Goal: Task Accomplishment & Management: Complete application form

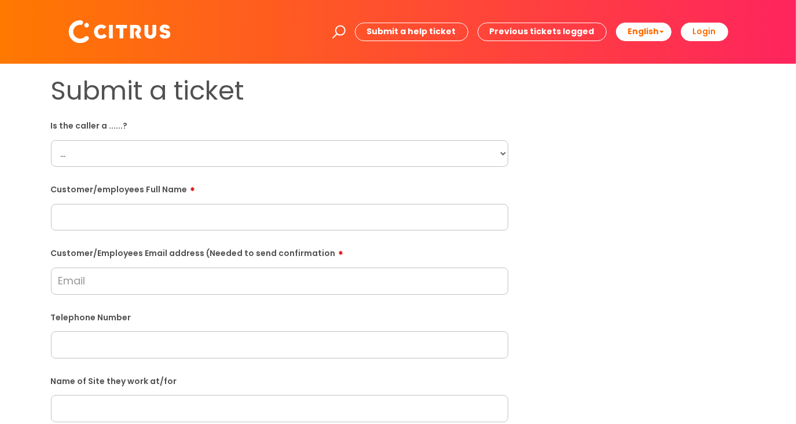
click at [452, 144] on select "... Citrus Customer Citrus Employee [DEMOGRAPHIC_DATA] Supplier" at bounding box center [279, 153] width 457 height 27
select select "Citrus Employee"
click at [51, 140] on select "... Citrus Customer Citrus Employee [DEMOGRAPHIC_DATA] Supplier" at bounding box center [279, 153] width 457 height 27
click at [567, 226] on div "Submit a ticket Is the caller a ......? ... Citrus Customer Citrus Employee [DE…" at bounding box center [398, 408] width 712 height 666
drag, startPoint x: 485, startPoint y: 216, endPoint x: 779, endPoint y: 198, distance: 294.6
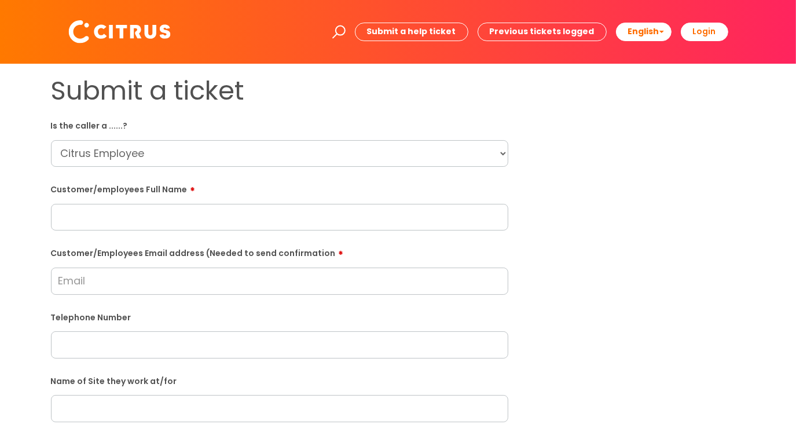
click at [485, 216] on input "text" at bounding box center [279, 217] width 457 height 27
click at [169, 216] on input "text" at bounding box center [279, 217] width 457 height 27
paste input "[PERSON_NAME]"
type input "[PERSON_NAME]"
click at [590, 268] on div "Submit a ticket Is the caller a ......? ... Citrus Customer Citrus Employee [DE…" at bounding box center [398, 408] width 712 height 666
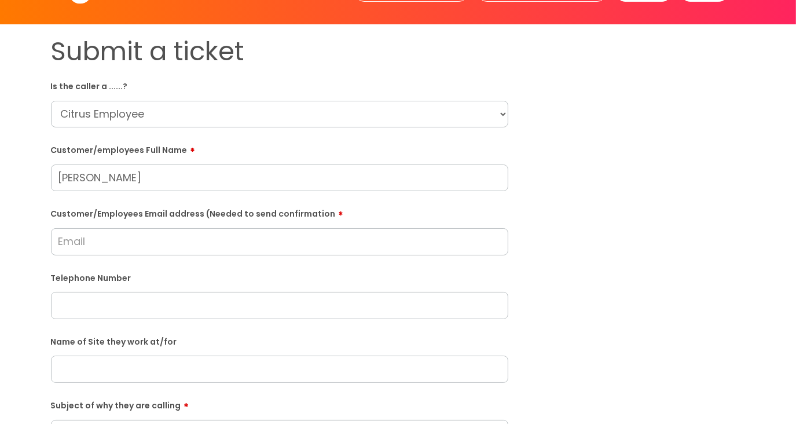
scroll to position [116, 0]
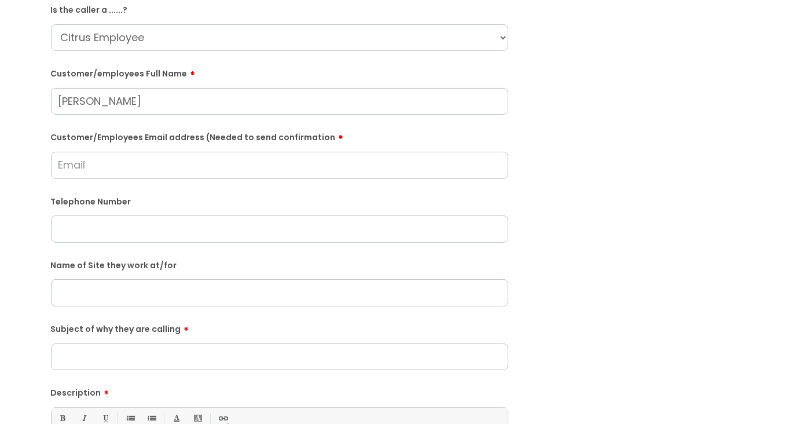
drag, startPoint x: 124, startPoint y: 231, endPoint x: 601, endPoint y: 208, distance: 478.1
click at [124, 231] on input "text" at bounding box center [279, 228] width 457 height 27
click at [154, 229] on input "text" at bounding box center [279, 228] width 457 height 27
paste input "07455909351"
type input "07455909351"
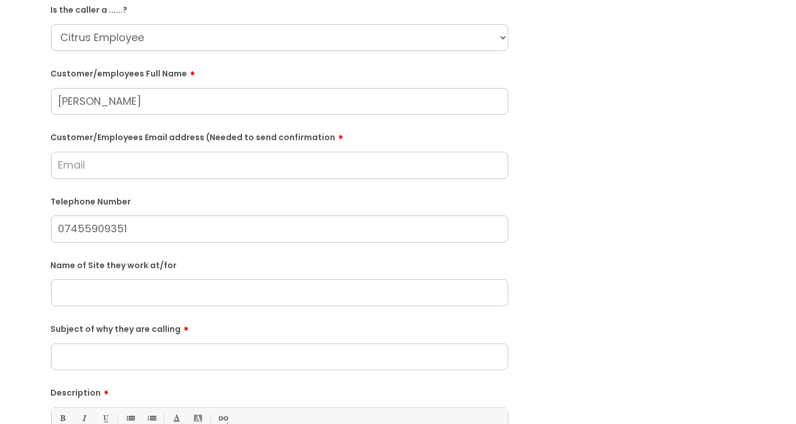
click at [589, 199] on div "Submit a ticket Is the caller a ......? ... Citrus Customer Citrus Employee [DE…" at bounding box center [398, 292] width 712 height 666
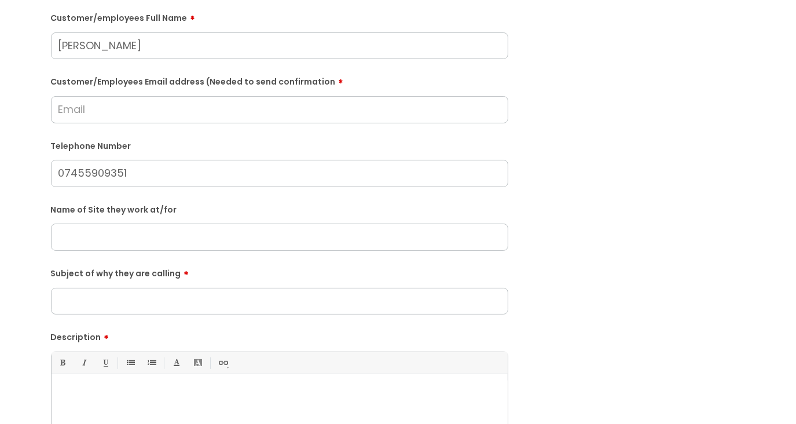
scroll to position [289, 0]
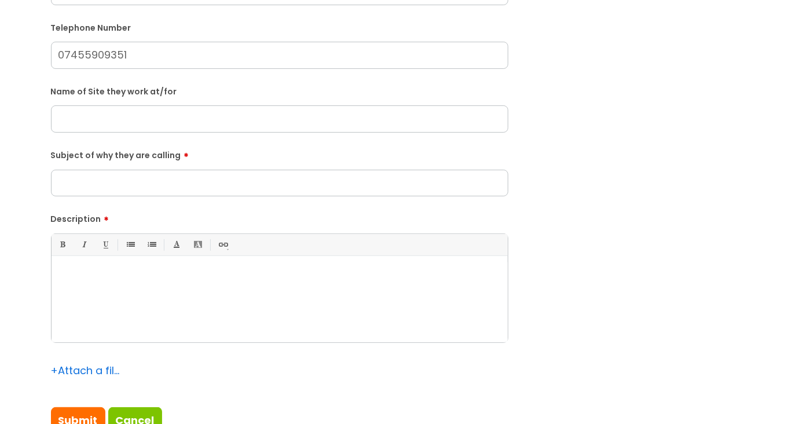
click at [142, 122] on input "text" at bounding box center [279, 118] width 457 height 27
drag, startPoint x: 678, startPoint y: 180, endPoint x: 647, endPoint y: 174, distance: 31.3
click at [678, 180] on div "Submit a ticket Is the caller a ......? ... Citrus Customer Citrus Employee [DE…" at bounding box center [398, 119] width 712 height 666
click at [265, 181] on input "Subject of why they are calling" at bounding box center [279, 183] width 457 height 27
type input "Dads Funeral"
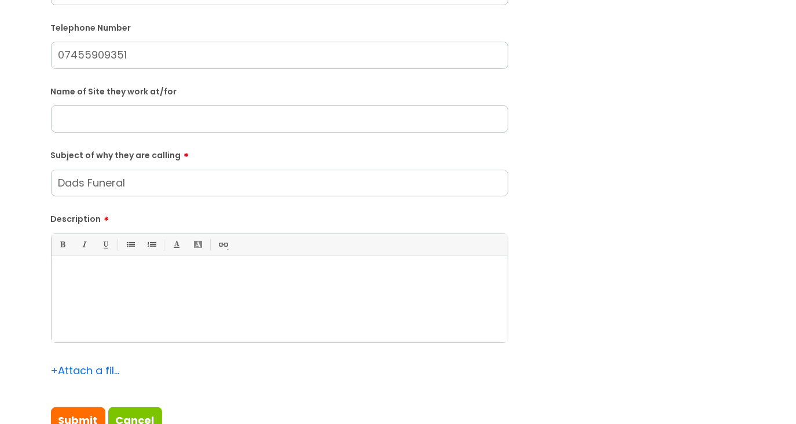
click at [640, 180] on div "Submit a ticket Is the caller a ......? ... Citrus Customer Citrus Employee [DE…" at bounding box center [398, 119] width 712 height 666
click at [549, 248] on div "Submit a ticket Is the caller a ......? ... Citrus Customer Citrus Employee [DE…" at bounding box center [398, 119] width 712 height 666
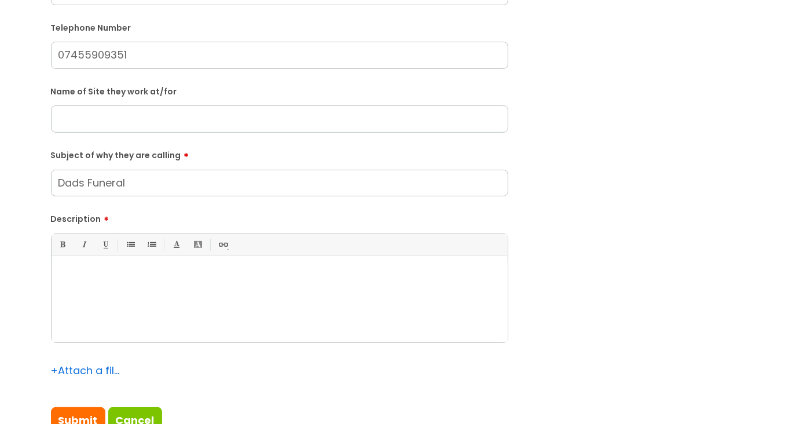
click at [549, 248] on div "Submit a ticket Is the caller a ......? ... Citrus Customer Citrus Employee [DE…" at bounding box center [398, 119] width 712 height 666
click at [362, 274] on p at bounding box center [279, 276] width 439 height 10
click at [493, 278] on p "She has just received an email advising she is unable to get the date for her d…" at bounding box center [279, 276] width 439 height 10
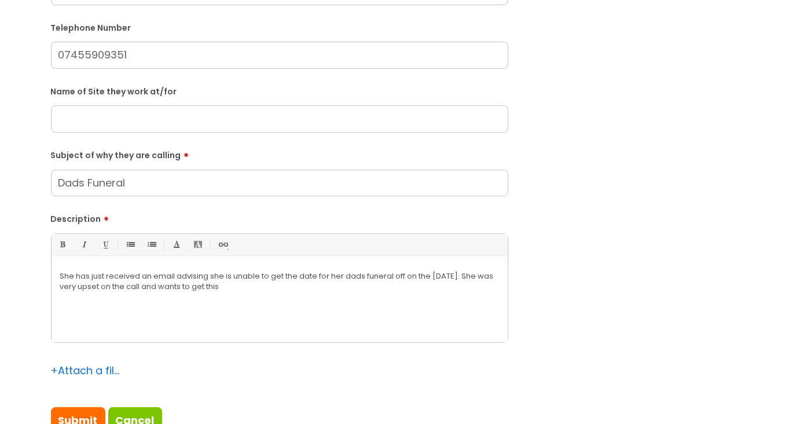
scroll to position [174, 0]
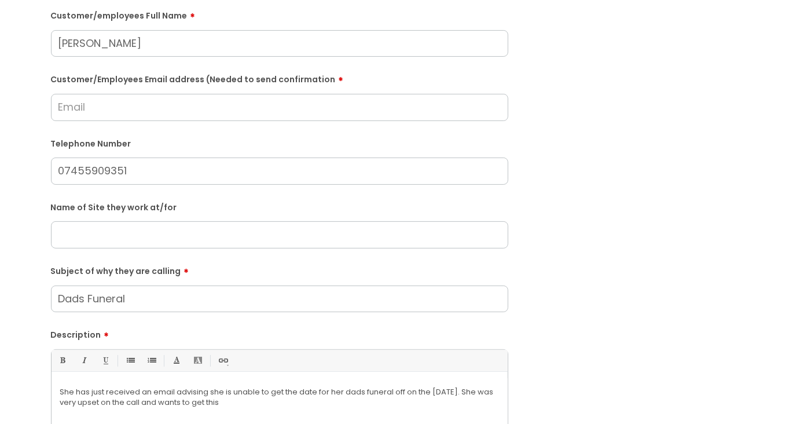
click at [109, 106] on input "Customer/Employees Email address (Needed to send confirmation" at bounding box center [279, 107] width 457 height 27
type input "[EMAIL_ADDRESS][DOMAIN_NAME]"
click at [600, 149] on div "Submit a ticket Is the caller a ......? ... Citrus Customer Citrus Employee [DE…" at bounding box center [398, 235] width 712 height 666
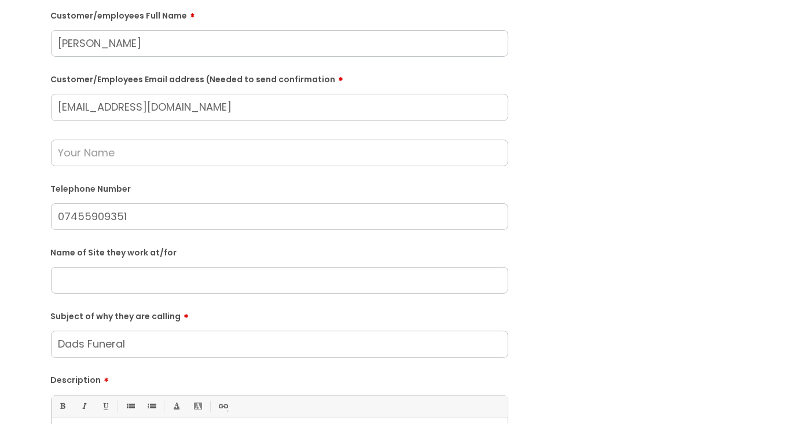
drag, startPoint x: 155, startPoint y: 46, endPoint x: 42, endPoint y: 45, distance: 112.3
click at [42, 45] on div "Submit a ticket Is the caller a ......? ... Citrus Customer Citrus Employee [DE…" at bounding box center [279, 258] width 475 height 712
click at [122, 147] on input "text" at bounding box center [279, 153] width 457 height 27
paste input "[PERSON_NAME]"
type input "[PERSON_NAME]"
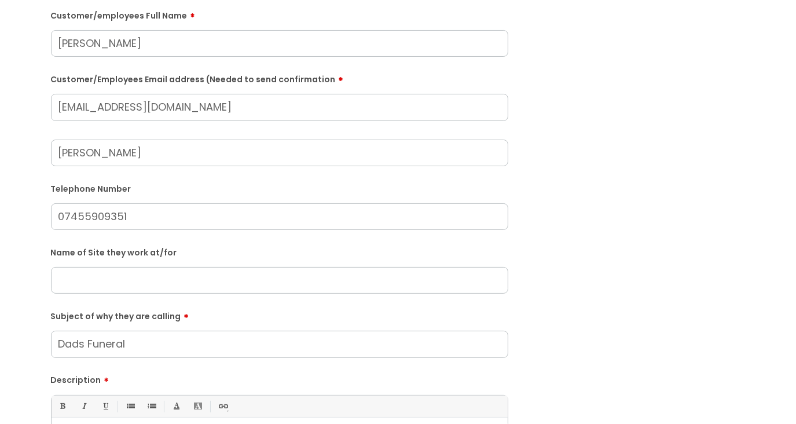
click at [575, 216] on div "Submit a ticket Is the caller a ......? ... Citrus Customer Citrus Employee [DE…" at bounding box center [398, 258] width 712 height 712
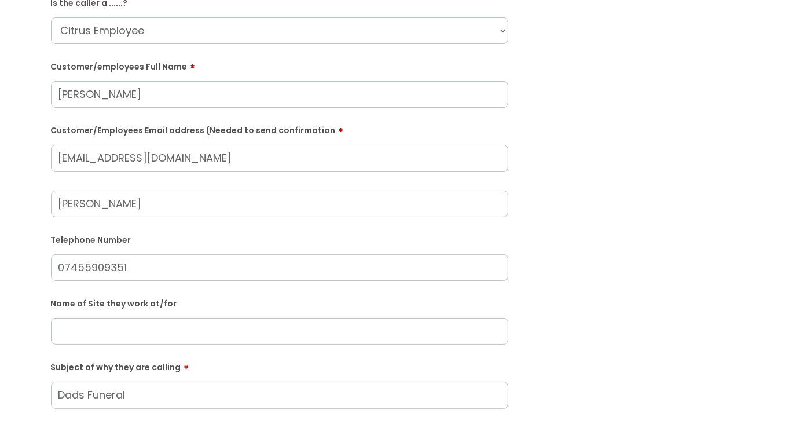
scroll to position [58, 0]
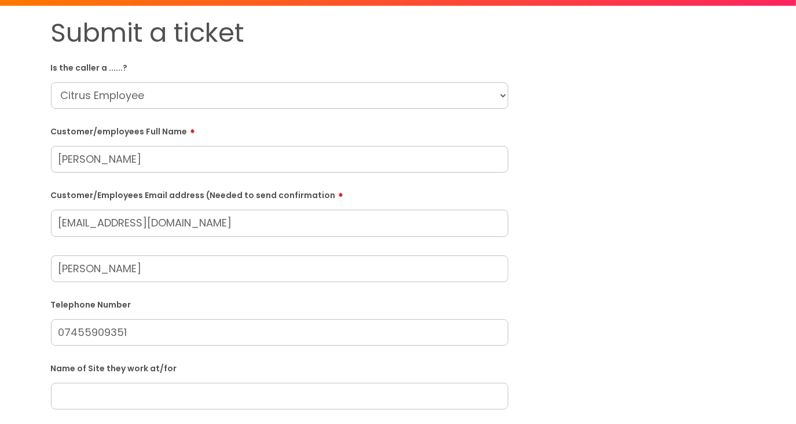
click at [323, 96] on select "... Citrus Customer Citrus Employee [DEMOGRAPHIC_DATA] Supplier" at bounding box center [279, 95] width 457 height 27
drag, startPoint x: 673, startPoint y: 191, endPoint x: 617, endPoint y: 187, distance: 55.7
click at [673, 191] on div "Submit a ticket Is the caller a ......? ... Citrus Customer Citrus Employee [DE…" at bounding box center [398, 373] width 712 height 712
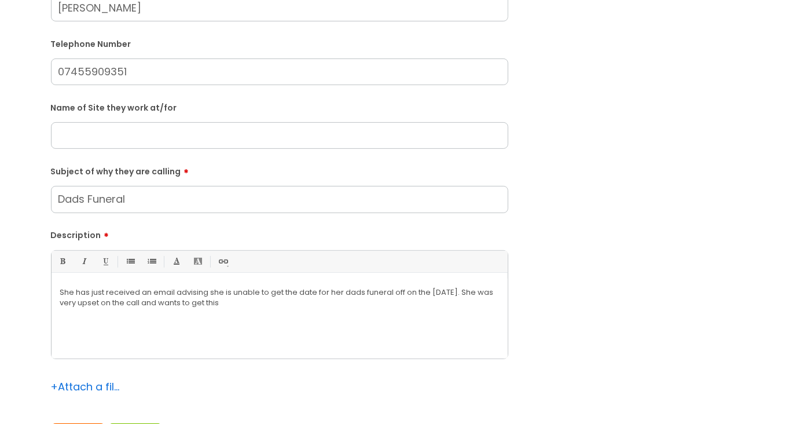
scroll to position [347, 0]
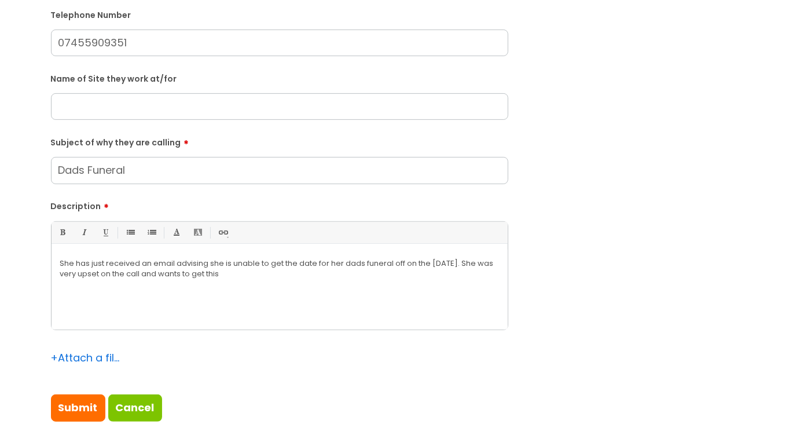
click at [145, 100] on input "text" at bounding box center [279, 106] width 457 height 27
click at [626, 185] on div "Submit a ticket Is the caller a ......? ... Citrus Customer Citrus Employee [DE…" at bounding box center [398, 84] width 712 height 712
click at [277, 275] on p "She has just received an email advising she is unable to get the date for her d…" at bounding box center [279, 268] width 439 height 21
click at [645, 161] on div "Submit a ticket Is the caller a ......? ... Citrus Customer Citrus Employee [DE…" at bounding box center [398, 84] width 712 height 712
click at [142, 111] on input "text" at bounding box center [279, 106] width 457 height 27
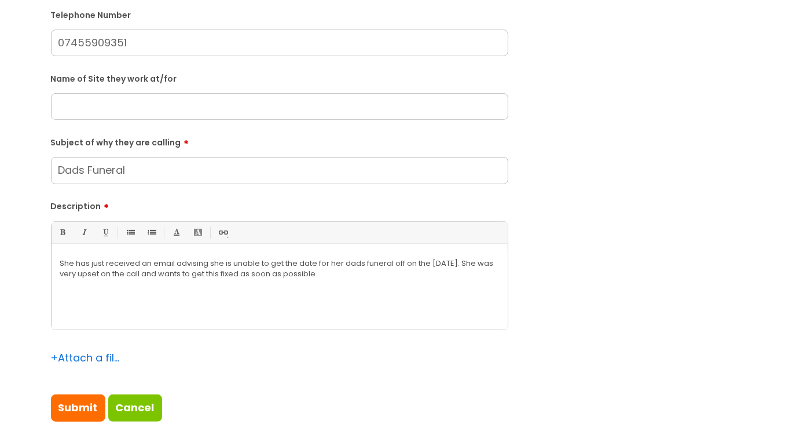
paste input "Rothamph Stead"
type input "Rothamph Stead"
click at [715, 194] on div "Submit a ticket Is the caller a ......? ... Citrus Customer Citrus Employee [DE…" at bounding box center [398, 84] width 712 height 712
click at [608, 180] on div "Submit a ticket Is the caller a ......? ... Citrus Customer Citrus Employee [DE…" at bounding box center [398, 84] width 712 height 712
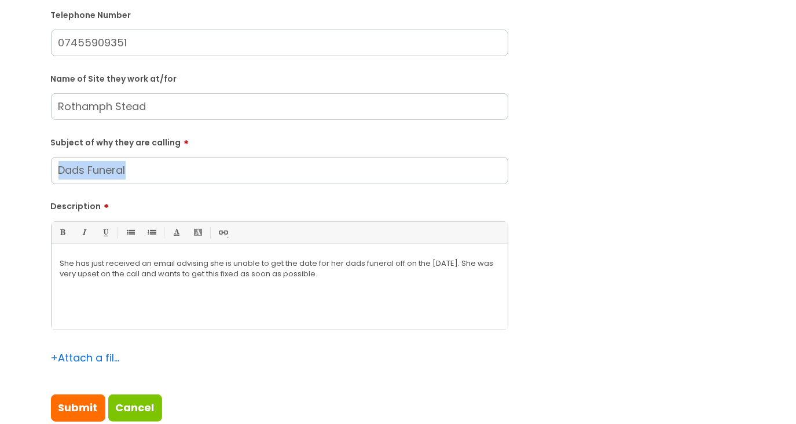
click at [608, 180] on div "Submit a ticket Is the caller a ......? ... Citrus Customer Citrus Employee [DE…" at bounding box center [398, 84] width 712 height 712
click at [81, 171] on input "Dads Funeral" at bounding box center [279, 170] width 457 height 27
type input "Dad's Funeral"
click at [642, 152] on div "Submit a ticket Is the caller a ......? ... Citrus Customer Citrus Employee [DE…" at bounding box center [398, 84] width 712 height 712
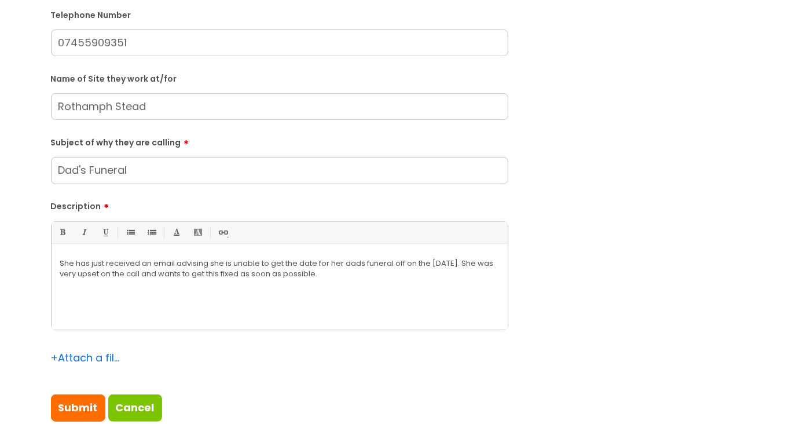
click at [641, 152] on div "Submit a ticket Is the caller a ......? ... Citrus Customer Citrus Employee [DE…" at bounding box center [398, 84] width 712 height 712
click at [377, 273] on p "She has just received an email advising she is unable to get the date for her d…" at bounding box center [279, 268] width 439 height 21
click at [609, 218] on div "Submit a ticket Is the caller a ......? ... Citrus Customer Citrus Employee [DE…" at bounding box center [398, 84] width 712 height 712
click at [288, 293] on p "She has asked for you to call her instead of an email." at bounding box center [279, 294] width 439 height 10
click at [611, 262] on div "Submit a ticket Is the caller a ......? ... Citrus Customer Citrus Employee [DE…" at bounding box center [398, 84] width 712 height 712
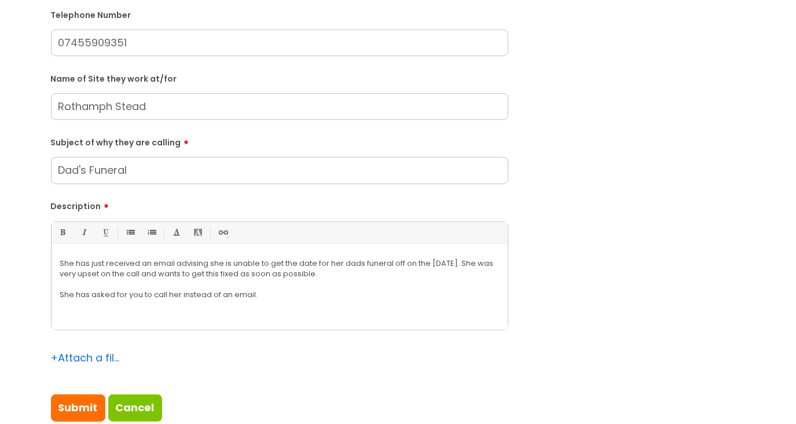
click at [566, 342] on div "Submit a ticket Is the caller a ......? ... Citrus Customer Citrus Employee [DE…" at bounding box center [398, 84] width 712 height 712
click at [298, 303] on p at bounding box center [279, 305] width 439 height 10
drag, startPoint x: 591, startPoint y: 292, endPoint x: 523, endPoint y: 304, distance: 69.4
click at [592, 292] on div "Submit a ticket Is the caller a ......? ... Citrus Customer Citrus Employee [DE…" at bounding box center [398, 84] width 712 height 712
click at [329, 298] on p "She has asked for you to call her instead of an email." at bounding box center [279, 294] width 439 height 10
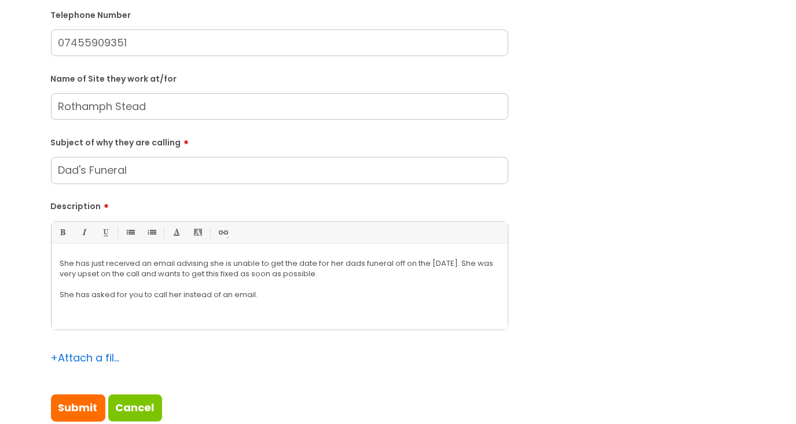
click at [573, 284] on div "Submit a ticket Is the caller a ......? ... Citrus Customer Citrus Employee [DE…" at bounding box center [398, 84] width 712 height 712
click at [297, 298] on p "She has asked for you to call her instead of an email." at bounding box center [279, 294] width 439 height 10
click at [571, 277] on div "Submit a ticket Is the caller a ......? ... Citrus Customer Citrus Employee [DE…" at bounding box center [398, 84] width 712 height 712
click at [319, 288] on p at bounding box center [279, 284] width 439 height 10
click at [523, 285] on div "Submit a ticket Is the caller a ......? ... Citrus Customer Citrus Employee [DE…" at bounding box center [398, 84] width 712 height 712
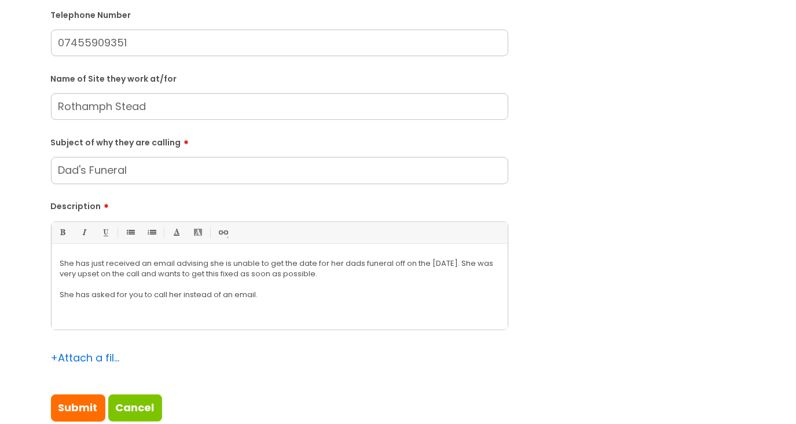
click at [314, 292] on p "She has asked for you to call her instead of an email." at bounding box center [279, 294] width 439 height 10
click at [520, 281] on div "Submit a ticket Is the caller a ......? ... Citrus Customer Citrus Employee [DE…" at bounding box center [398, 84] width 712 height 712
click at [350, 299] on p "She has asked for you to call her instead of an email." at bounding box center [279, 294] width 439 height 10
click at [623, 284] on div "Submit a ticket Is the caller a ......? ... Citrus Customer Citrus Employee [DE…" at bounding box center [398, 84] width 712 height 712
click at [263, 293] on p "She has asked for you to call her instead of an email." at bounding box center [279, 294] width 439 height 10
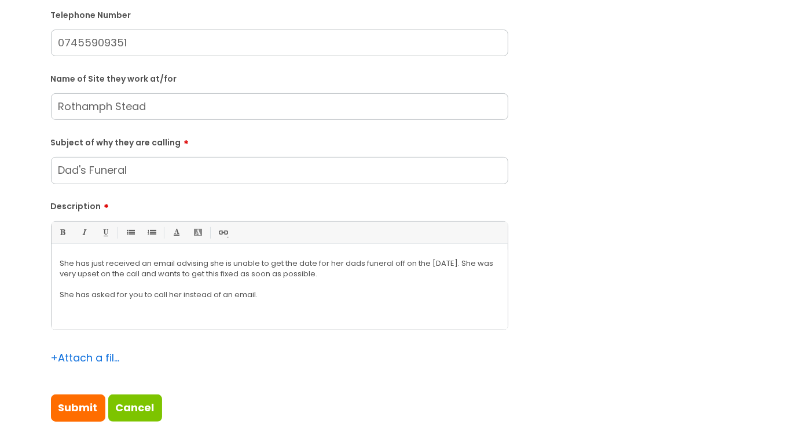
click at [706, 269] on div "Submit a ticket Is the caller a ......? ... Citrus Customer Citrus Employee [DE…" at bounding box center [398, 84] width 712 height 712
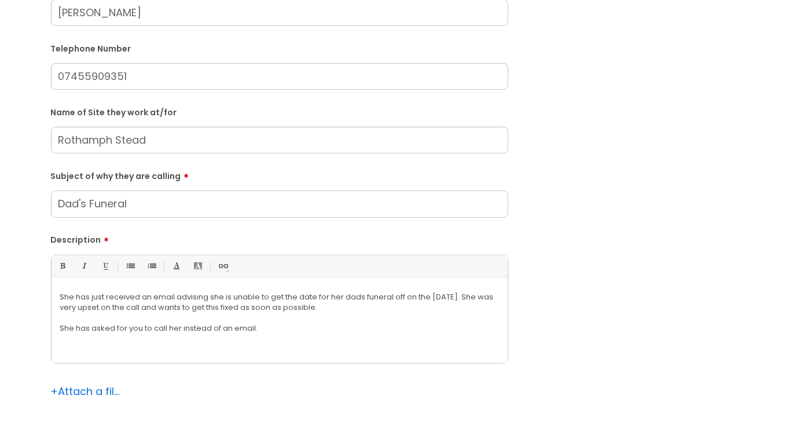
scroll to position [405, 0]
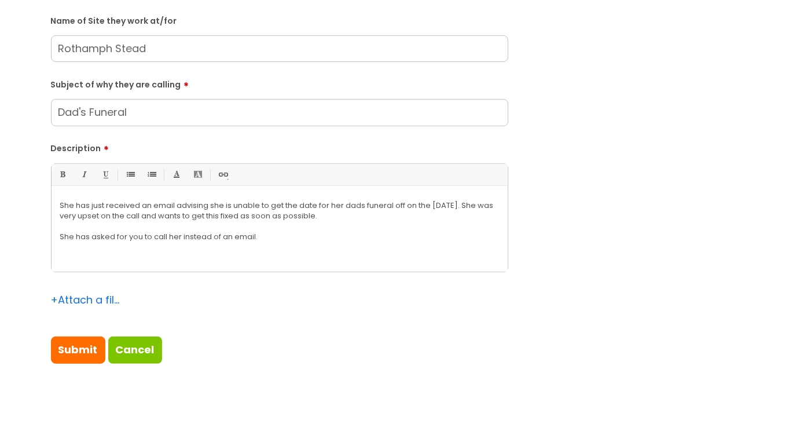
click at [615, 155] on div "Submit a ticket Is the caller a ......? ... Citrus Customer Citrus Employee [DE…" at bounding box center [398, 26] width 712 height 712
click at [614, 155] on div "Submit a ticket Is the caller a ......? ... Citrus Customer Citrus Employee [DE…" at bounding box center [398, 26] width 712 height 712
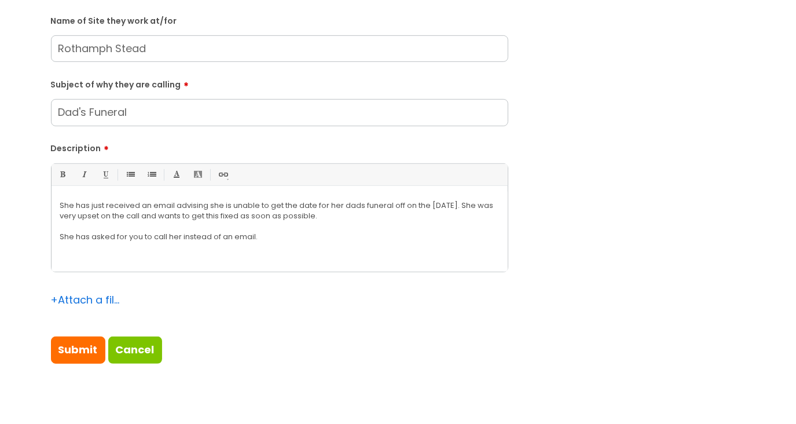
drag, startPoint x: 614, startPoint y: 155, endPoint x: 614, endPoint y: 192, distance: 37.0
click at [614, 192] on div "Submit a ticket Is the caller a ......? ... Citrus Customer Citrus Employee [DE…" at bounding box center [398, 26] width 712 height 712
click at [634, 180] on div "Submit a ticket Is the caller a ......? ... Citrus Customer Citrus Employee [DE…" at bounding box center [398, 26] width 712 height 712
click at [634, 179] on div "Submit a ticket Is the caller a ......? ... Citrus Customer Citrus Employee [DE…" at bounding box center [398, 26] width 712 height 712
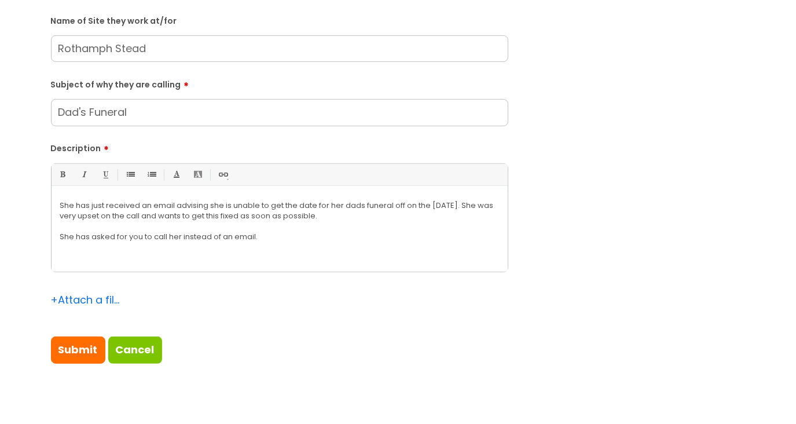
click at [634, 179] on div "Submit a ticket Is the caller a ......? ... Citrus Customer Citrus Employee [DE…" at bounding box center [398, 26] width 712 height 712
drag, startPoint x: 255, startPoint y: 238, endPoint x: 260, endPoint y: 246, distance: 9.6
click at [255, 238] on p "She has asked for you to call her instead of an email." at bounding box center [279, 237] width 439 height 10
click at [148, 302] on div "+ Attach a file" at bounding box center [279, 307] width 457 height 33
click at [73, 345] on input "Submit" at bounding box center [78, 349] width 54 height 27
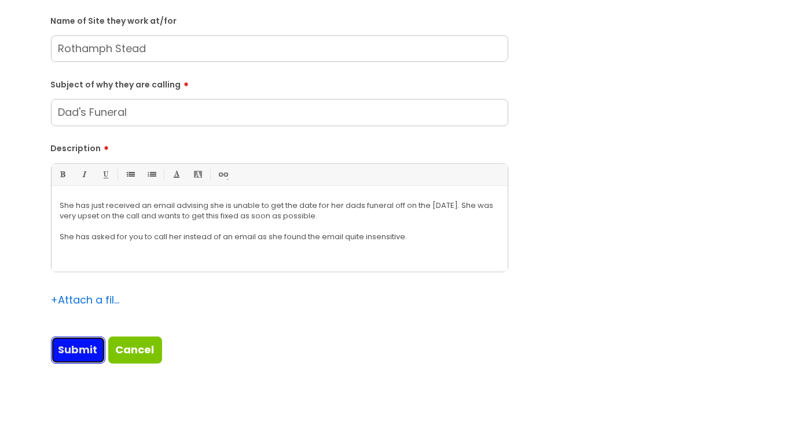
type input "Please Wait..."
